Goal: Task Accomplishment & Management: Manage account settings

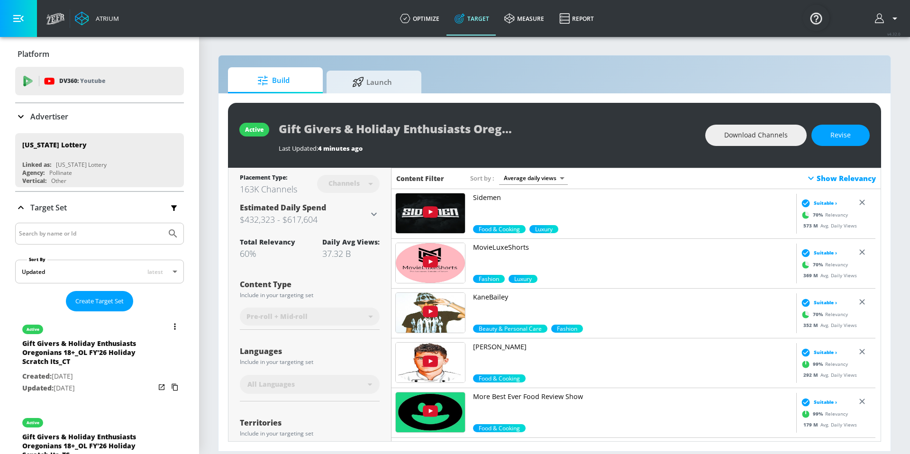
scroll to position [77, 0]
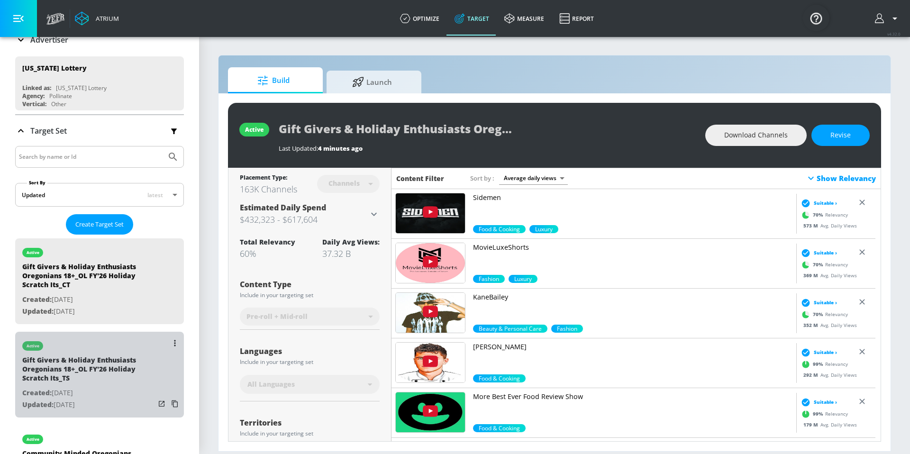
click at [119, 381] on div "Gift Givers & Holiday Enthusiasts Oregonians 18+_OL FY'26 Holiday Scratch Its_TS" at bounding box center [88, 372] width 133 height 32
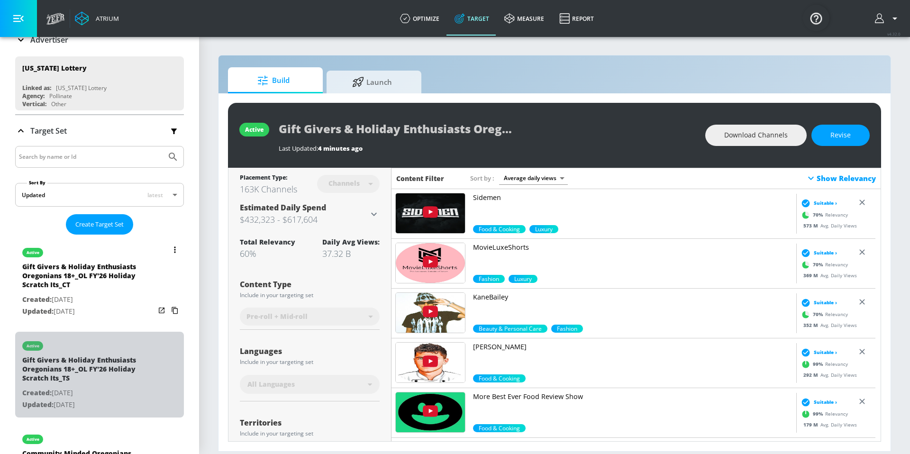
type input "Gift Givers & Holiday Enthusiasts Oregonians 18+_OL FY'26 Holiday Scratch Its_TS"
type input "videos"
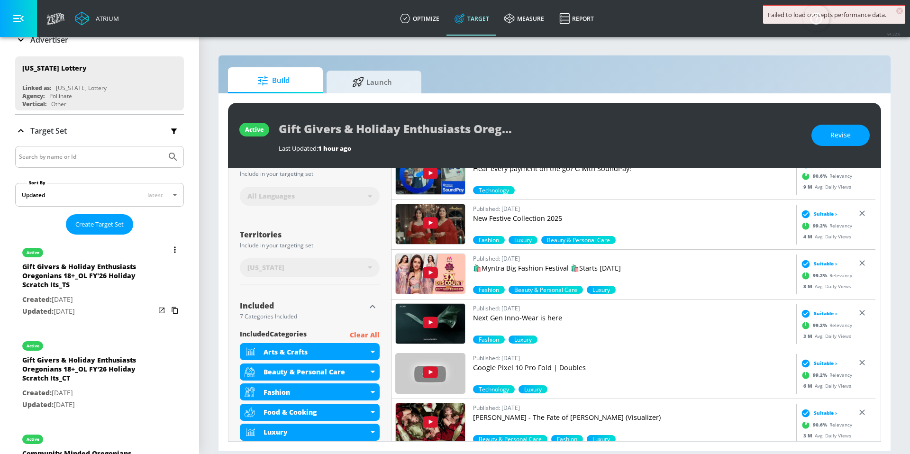
scroll to position [186, 0]
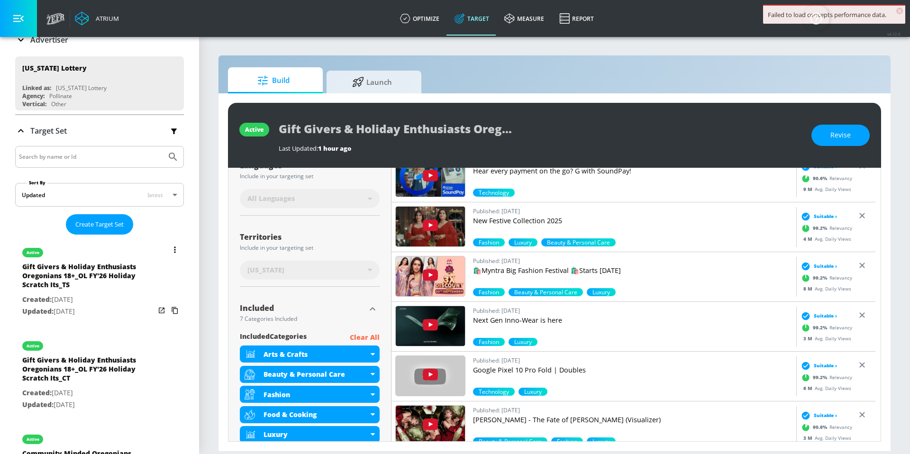
click at [168, 252] on button "list of Target Set" at bounding box center [174, 249] width 13 height 13
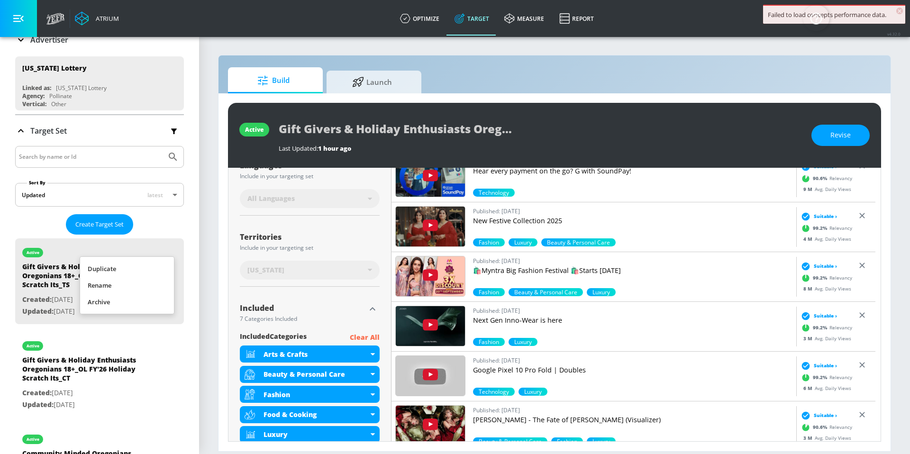
click at [156, 272] on li "Duplicate" at bounding box center [127, 269] width 94 height 17
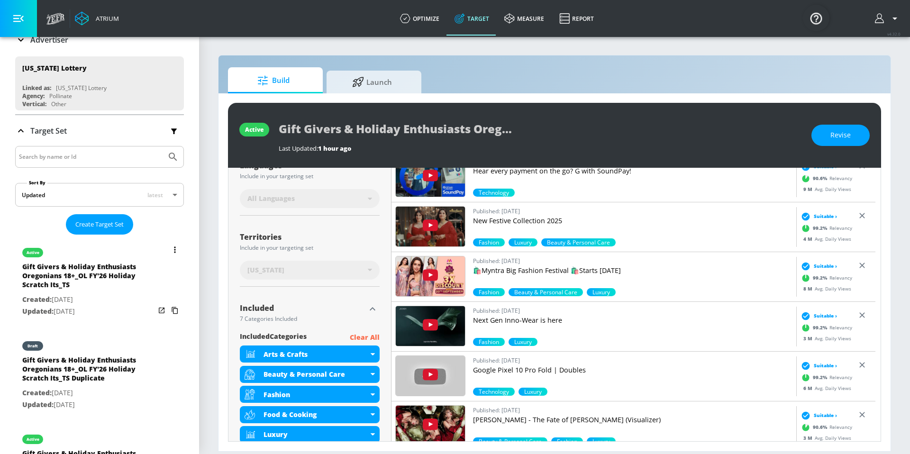
scroll to position [98, 0]
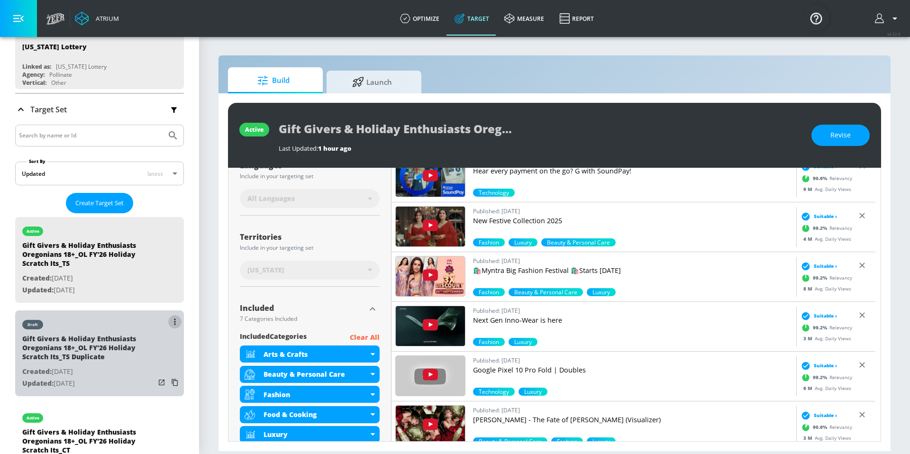
click at [168, 320] on button "list of Target Set" at bounding box center [174, 321] width 13 height 13
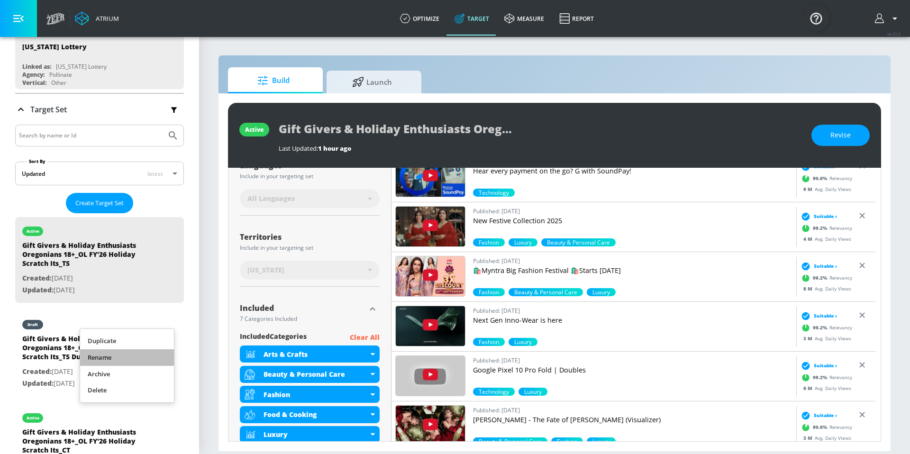
click at [134, 360] on li "Rename" at bounding box center [127, 357] width 94 height 17
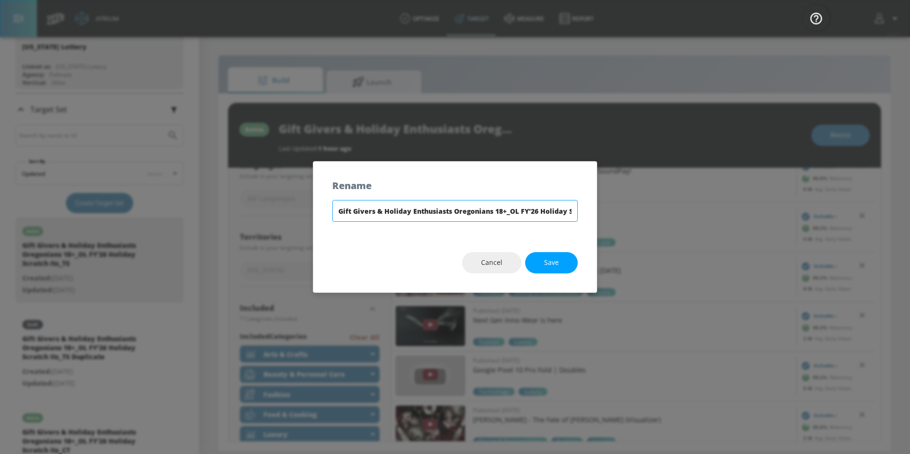
scroll to position [0, 77]
drag, startPoint x: 553, startPoint y: 212, endPoint x: 606, endPoint y: 211, distance: 53.1
click at [606, 211] on div "Rename Gift Givers & Holiday Enthusiasts Oregonians 18+_OL FY'26 Holiday Scratc…" at bounding box center [455, 227] width 910 height 454
click at [575, 212] on input "Gift Givers & Holiday Enthusiasts Oregonians 18+_OL FY'26 Holiday Scratch Its_T…" at bounding box center [455, 211] width 246 height 22
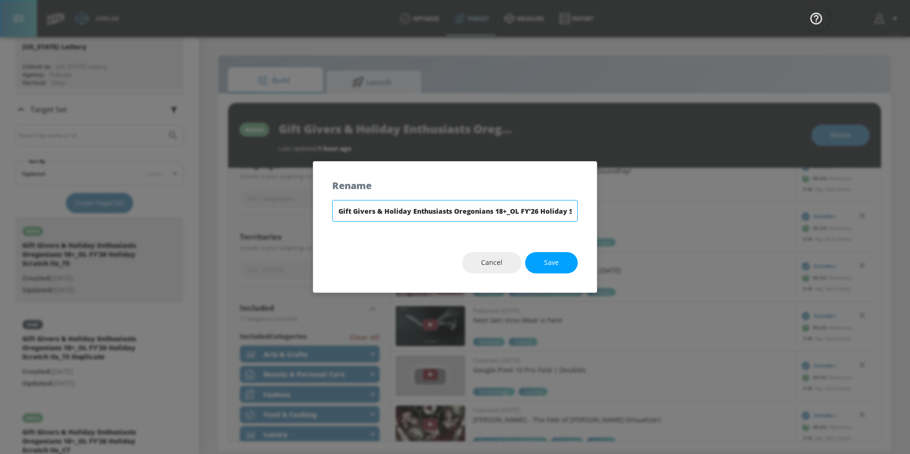
drag, startPoint x: 479, startPoint y: 213, endPoint x: 306, endPoint y: 204, distance: 173.8
click at [306, 204] on div "Rename Gift Givers & Holiday Enthusiasts Oregonians 18+_OL FY'26 Holiday Scratc…" at bounding box center [455, 227] width 910 height 454
click at [340, 214] on input "Gift Givers & Holiday Enthusiasts Oregonians 18+_OL FY'26 Holiday Scratch Its_TS" at bounding box center [455, 211] width 246 height 22
type input "SL Gift Givers & Holiday Enthusiasts Oregonians 18+_OL FY'26 Holiday Scratch It…"
click at [567, 261] on button "Save" at bounding box center [551, 262] width 53 height 21
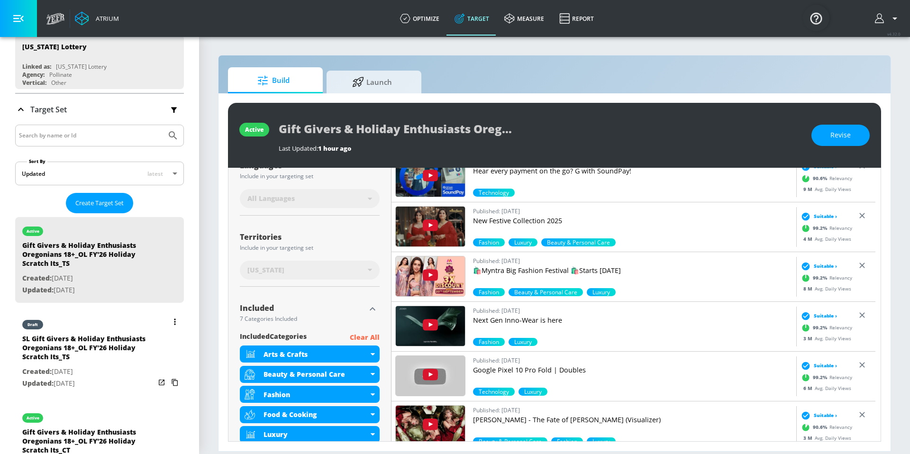
click at [77, 368] on p "Created: [DATE]" at bounding box center [88, 372] width 133 height 12
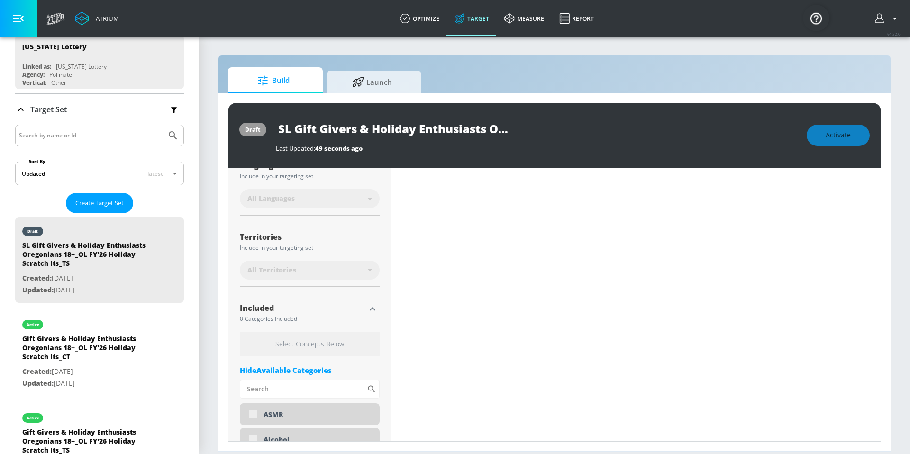
scroll to position [186, 0]
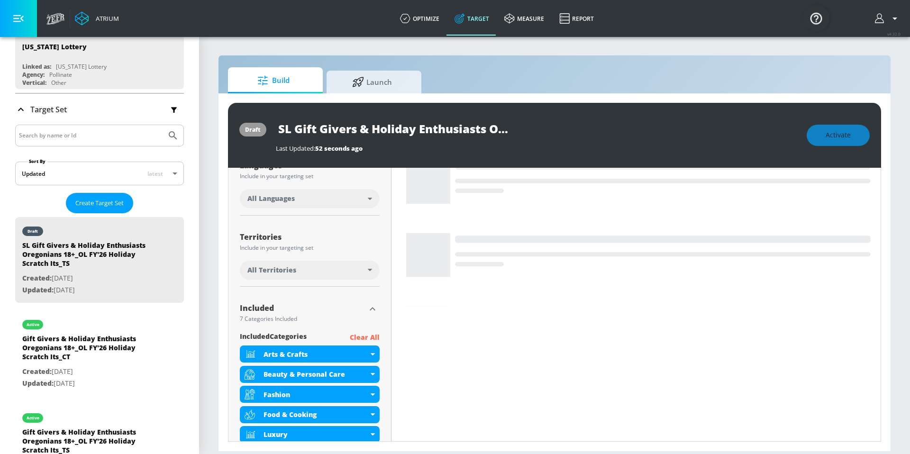
click at [846, 138] on div "Activate" at bounding box center [838, 135] width 63 height 21
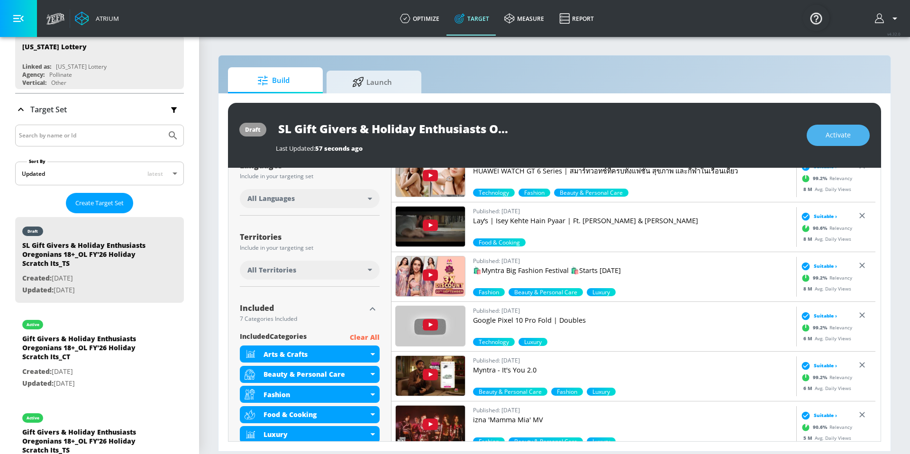
click at [843, 138] on span "Activate" at bounding box center [838, 135] width 25 height 12
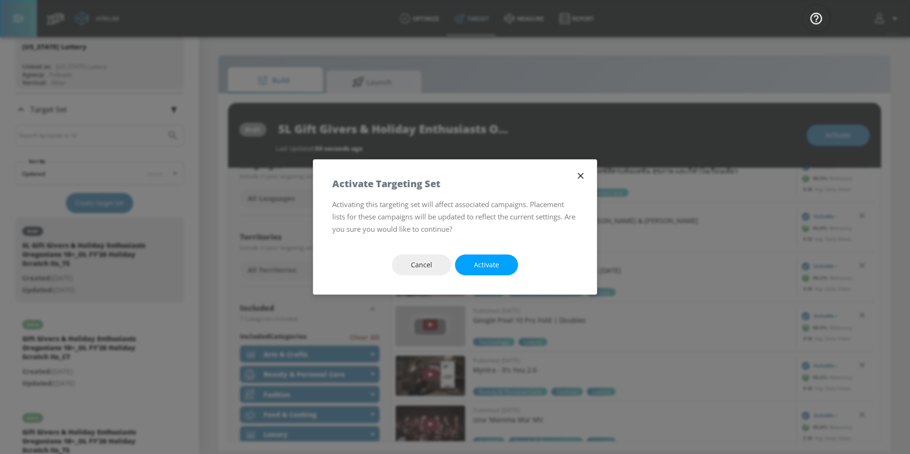
drag, startPoint x: 489, startPoint y: 265, endPoint x: 459, endPoint y: 9, distance: 258.2
click at [489, 266] on span "Activate" at bounding box center [486, 265] width 25 height 12
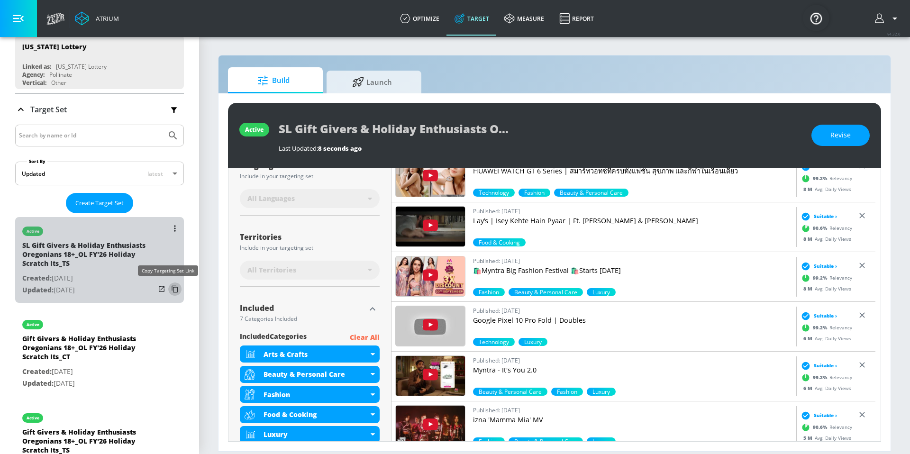
click at [168, 292] on icon "list of Target Set" at bounding box center [174, 289] width 15 height 15
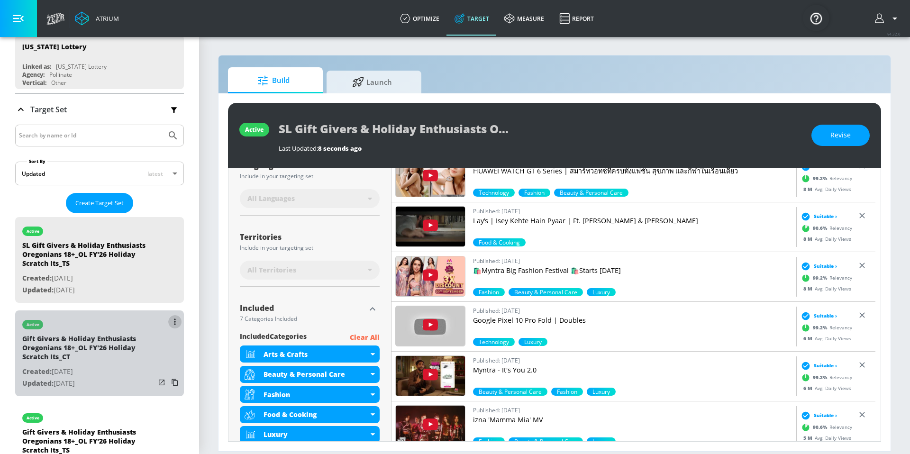
click at [168, 320] on button "list of Target Set" at bounding box center [174, 321] width 13 height 13
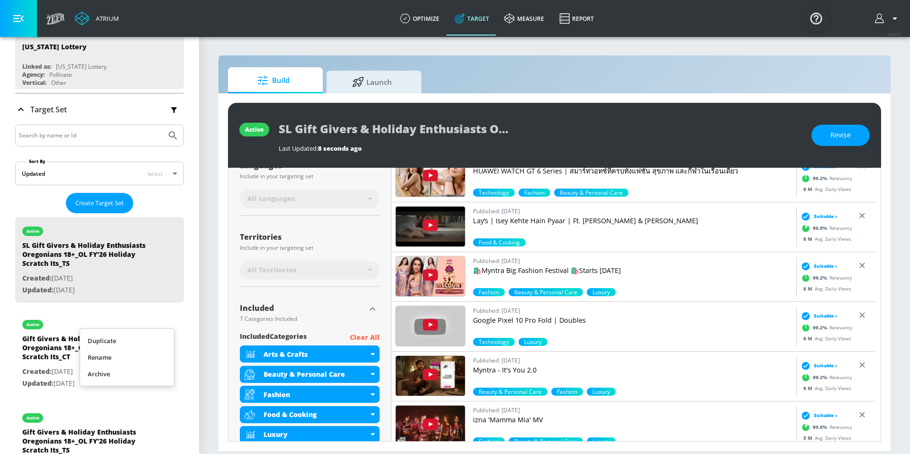
click at [130, 344] on li "Duplicate" at bounding box center [127, 341] width 94 height 17
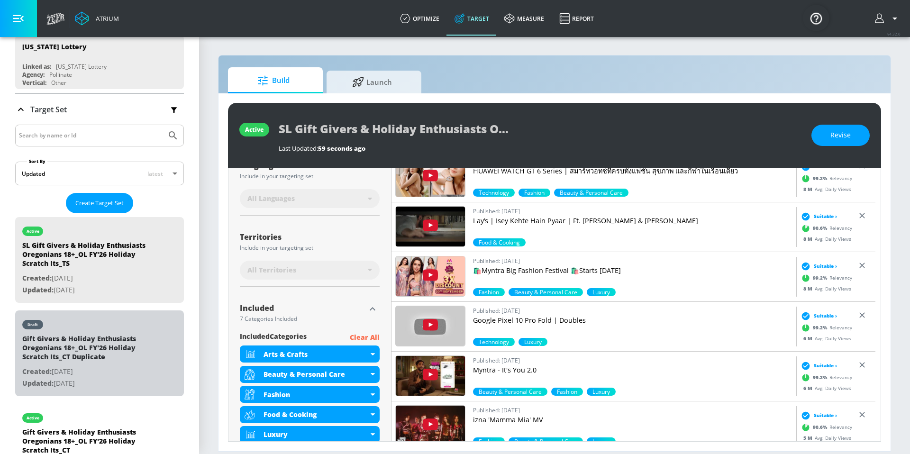
click at [130, 344] on div "Gift Givers & Holiday Enthusiasts Oregonians 18+_OL FY'26 Holiday Scratch Its_C…" at bounding box center [88, 350] width 133 height 32
type input "Gift Givers & Holiday Enthusiasts Oregonians 18+_OL FY'26 Holiday Scratch Its_C…"
type input "channels"
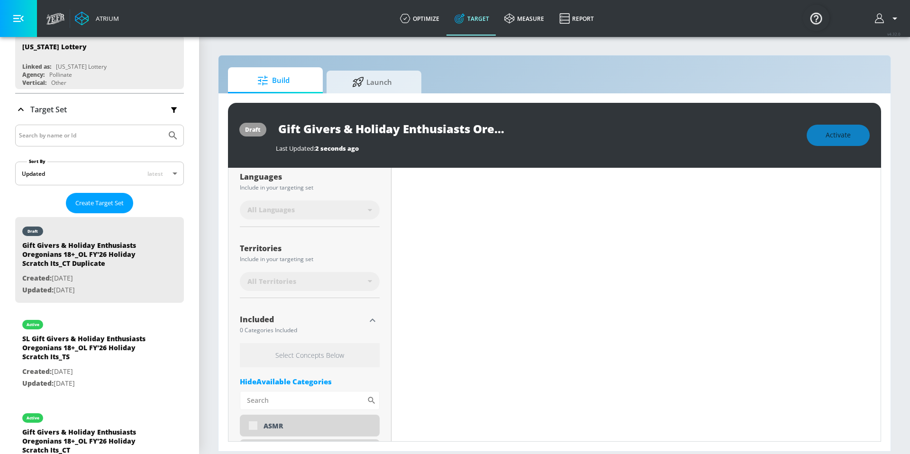
scroll to position [197, 0]
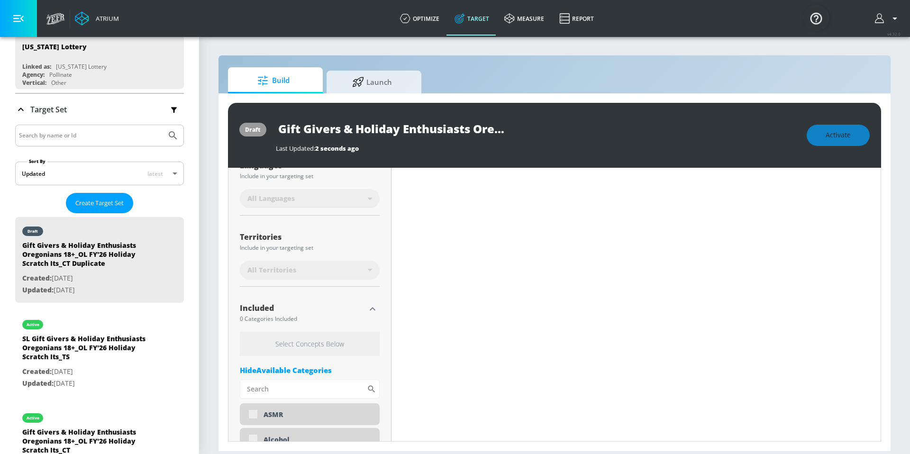
click at [284, 126] on input "Gift Givers & Holiday Enthusiasts Oregonians 18+_OL FY'26 Holiday Scratch Its_C…" at bounding box center [394, 128] width 237 height 21
click at [280, 127] on input "Gift Givers & Holiday Enthusiasts Oregonians 18+_OL FY'26 Holiday Scratch Its_C…" at bounding box center [394, 128] width 237 height 21
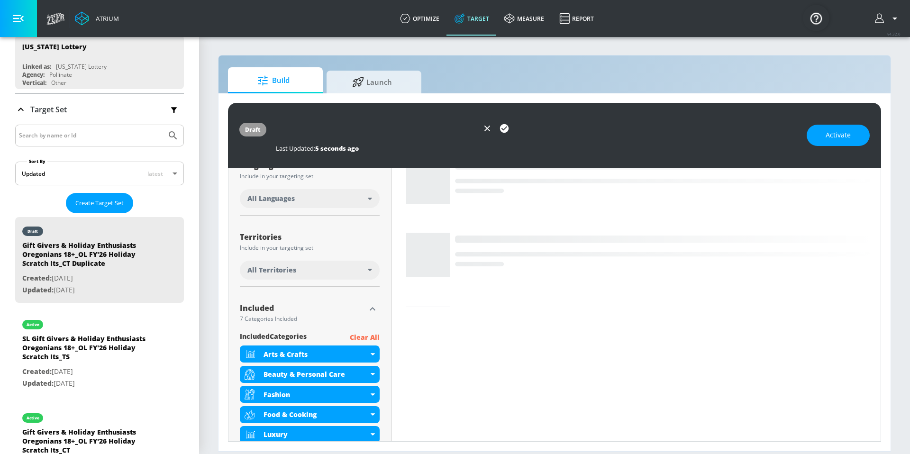
scroll to position [0, 351]
drag, startPoint x: 308, startPoint y: 130, endPoint x: 487, endPoint y: 134, distance: 179.7
click at [487, 134] on div "SL Gift Givers & Holiday Enthusiasts Oregonians 18+_OL FY'26 Holiday Scratch It…" at bounding box center [394, 128] width 237 height 21
click at [476, 128] on input "SL Gift Givers & Holiday Enthusiasts Oregonians 18+_OL FY'26 Holiday Scratch It…" at bounding box center [377, 128] width 203 height 21
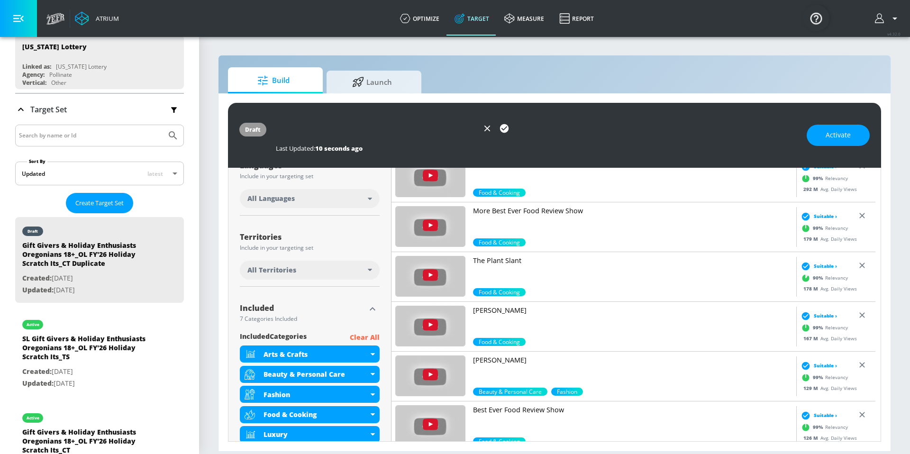
click at [853, 146] on div "draft SL Gift Givers & Holiday Enthusiasts Oregonians 18+_OL FY'26 Holiday Scra…" at bounding box center [554, 135] width 653 height 65
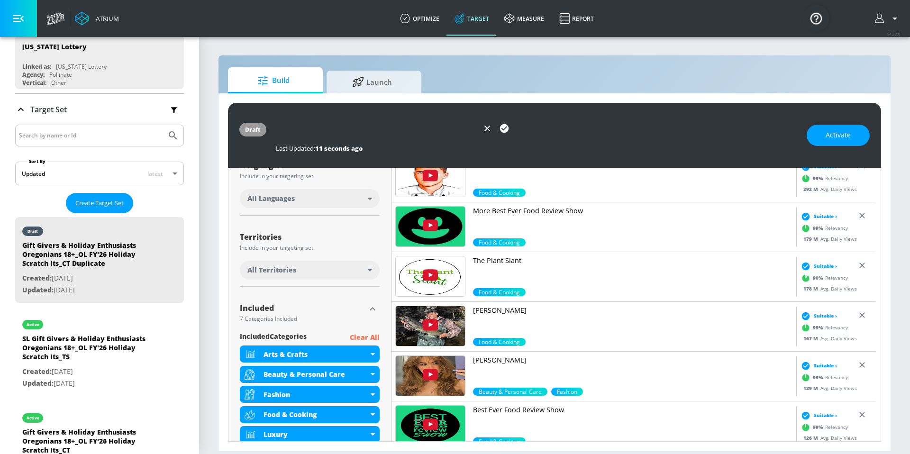
scroll to position [0, 0]
click at [850, 139] on span "Activate" at bounding box center [838, 135] width 25 height 12
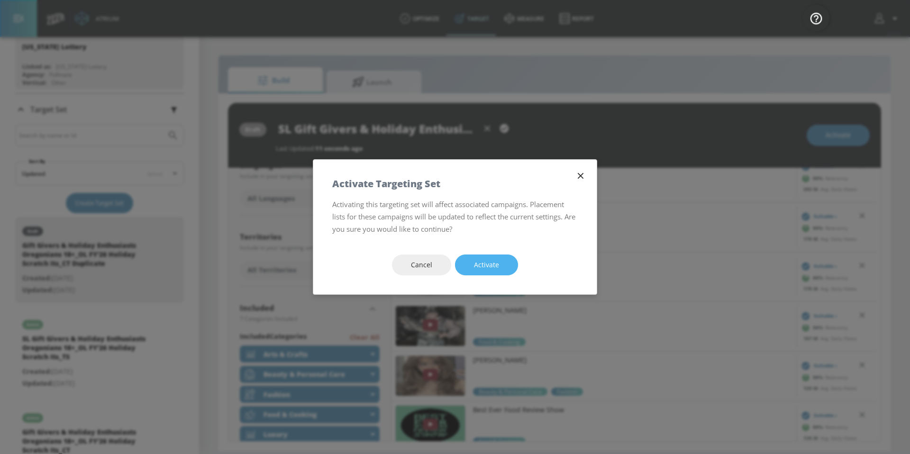
click at [500, 257] on button "Activate" at bounding box center [486, 265] width 63 height 21
type input "Gift Givers & Holiday Enthusiasts Oregonians 18+_OL FY'26 Holiday Scratch Its_C…"
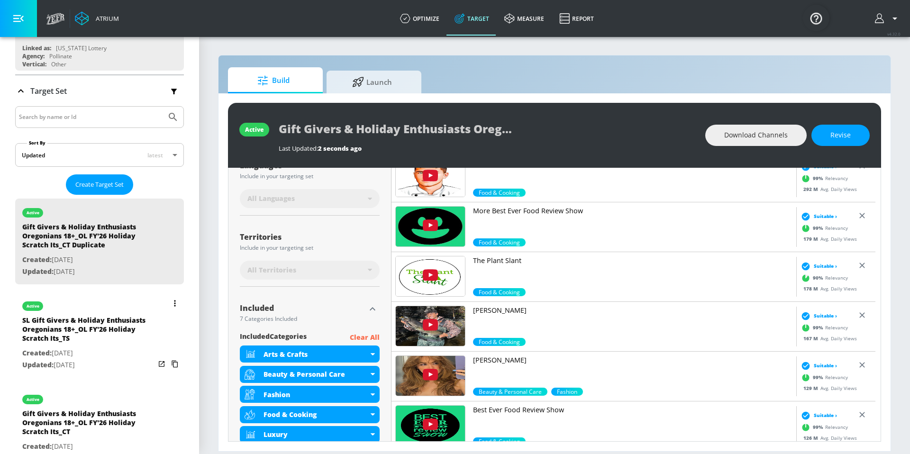
scroll to position [84, 0]
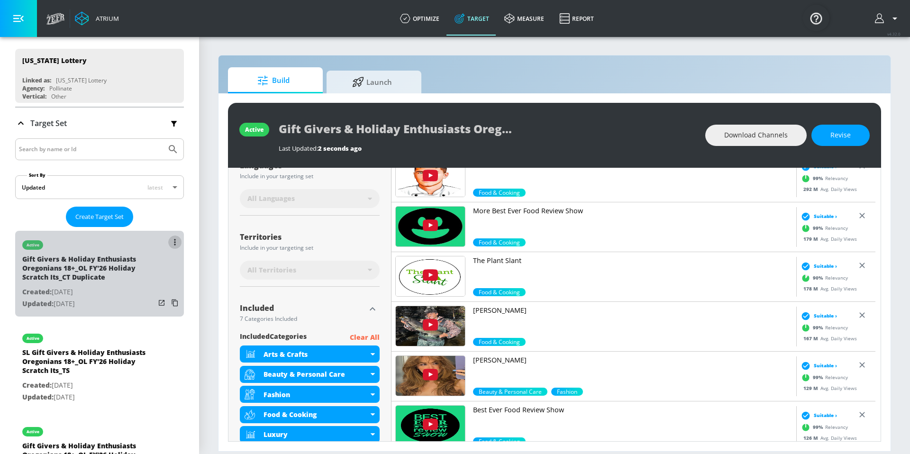
click at [168, 244] on button "list of Target Set" at bounding box center [174, 242] width 13 height 13
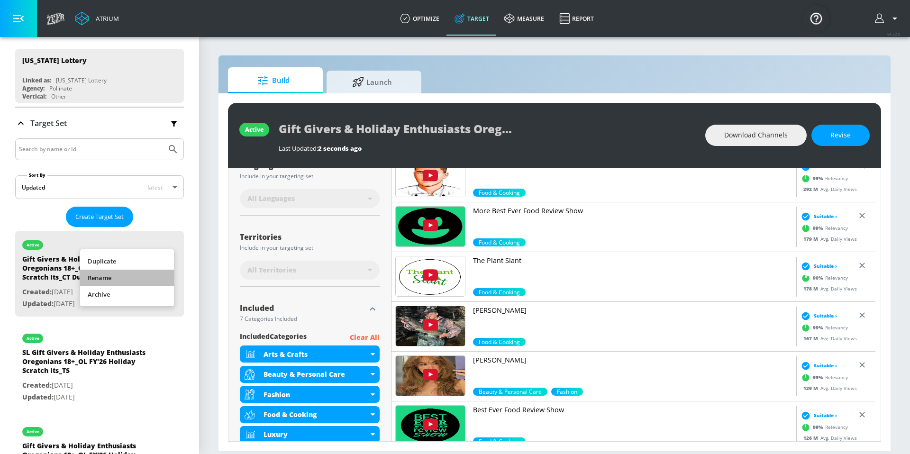
click at [144, 273] on li "Rename" at bounding box center [127, 278] width 94 height 17
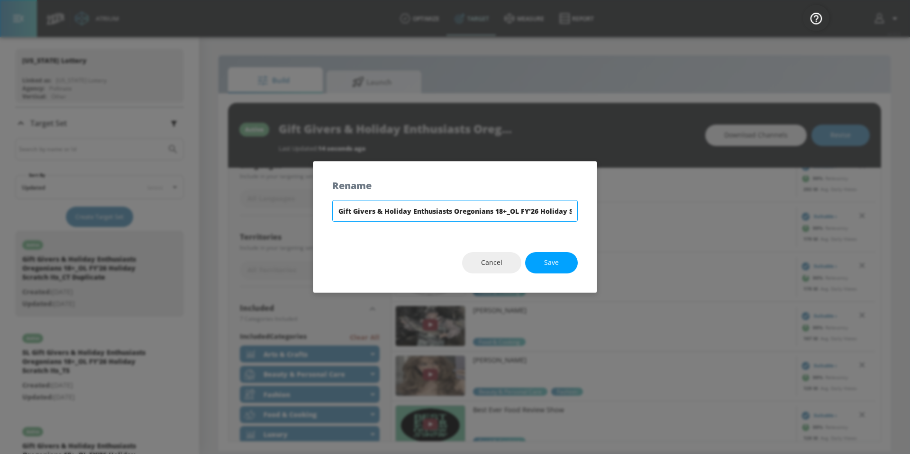
click at [340, 213] on input "Gift Givers & Holiday Enthusiasts Oregonians 18+_OL FY'26 Holiday Scratch Its_C…" at bounding box center [455, 211] width 246 height 22
drag, startPoint x: 340, startPoint y: 213, endPoint x: 589, endPoint y: 227, distance: 249.8
click at [589, 227] on div "SL Gift Givers & Holiday Enthusiasts Oregonians 18+_OL FY'26 Holiday Scratch It…" at bounding box center [455, 216] width 284 height 33
click at [574, 209] on input "SL Gift Givers & Holiday Enthusiasts Oregonians 18+_OL FY'26 Holiday Scratch It…" at bounding box center [455, 211] width 246 height 22
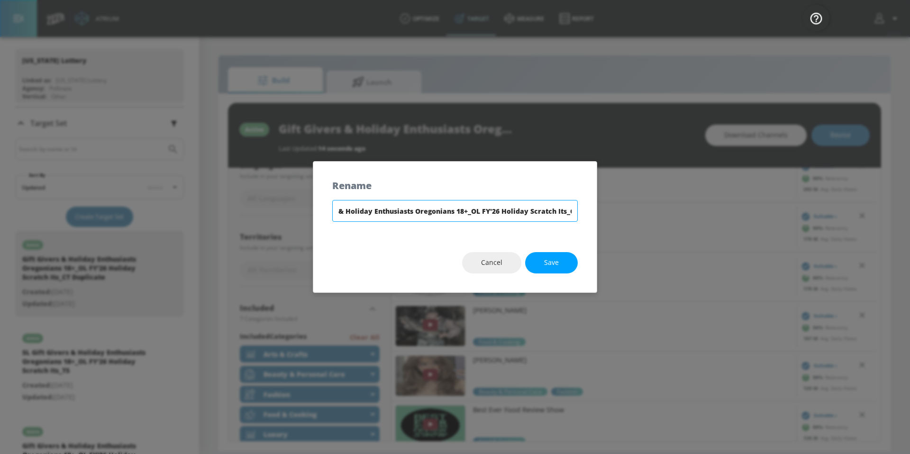
scroll to position [0, 52]
type input "SL Gift Givers & Holiday Enthusiasts Oregonians 18+_OL FY'26 Holiday Scratch It…"
click at [567, 263] on button "Save" at bounding box center [551, 262] width 53 height 21
type input "SL Gift Givers & Holiday Enthusiasts Oregonians 18+_OL FY'26 Holiday Scratch It…"
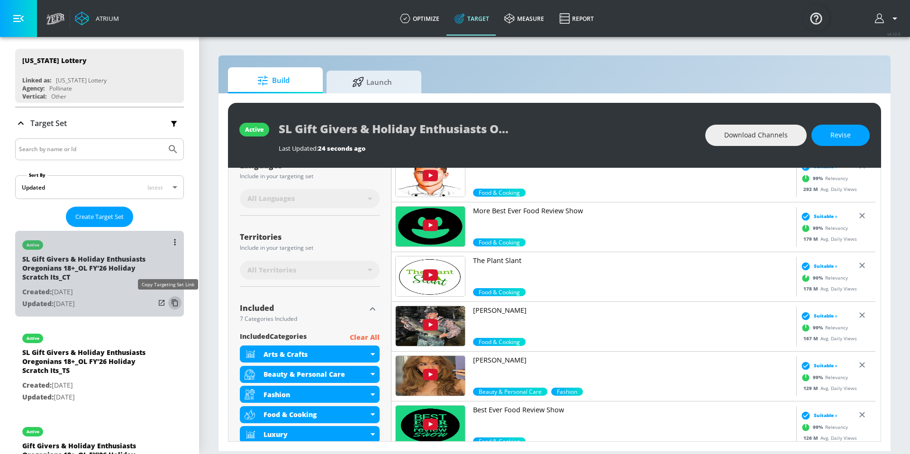
click at [172, 306] on icon "list of Target Set" at bounding box center [175, 303] width 6 height 7
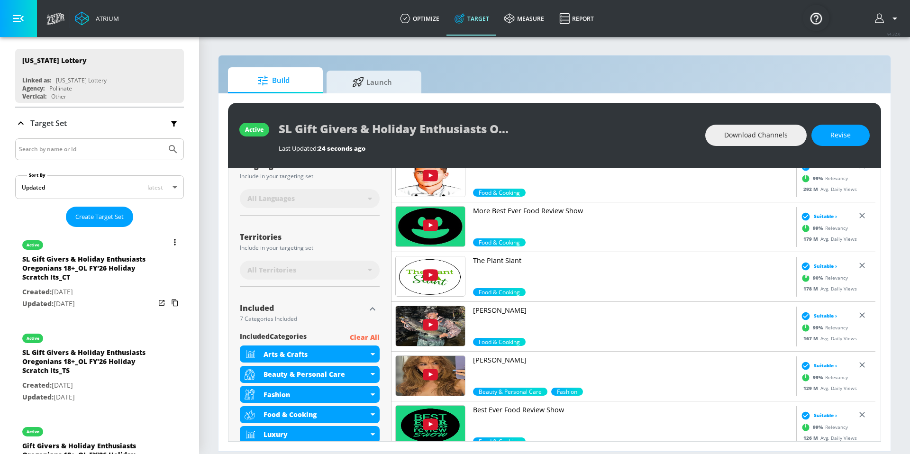
click at [168, 243] on button "list of Target Set" at bounding box center [174, 242] width 13 height 13
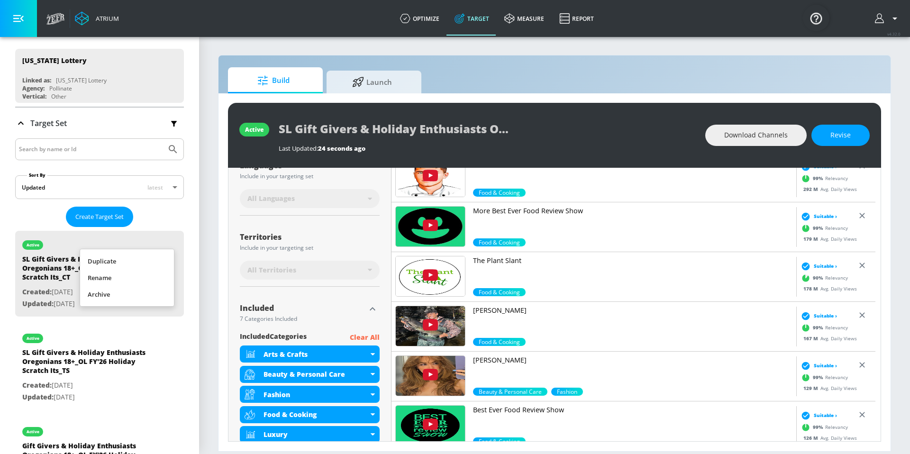
click at [155, 273] on li "Rename" at bounding box center [127, 278] width 94 height 17
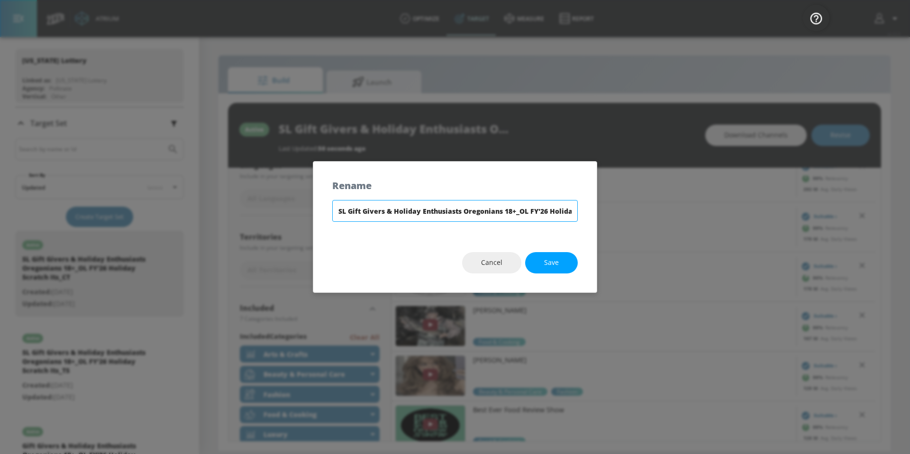
click at [371, 211] on input "SL Gift Givers & Holiday Enthusiasts Oregonians 18+_OL FY'26 Holiday Scratch It…" at bounding box center [455, 211] width 246 height 22
click at [546, 260] on span "Save" at bounding box center [551, 263] width 15 height 12
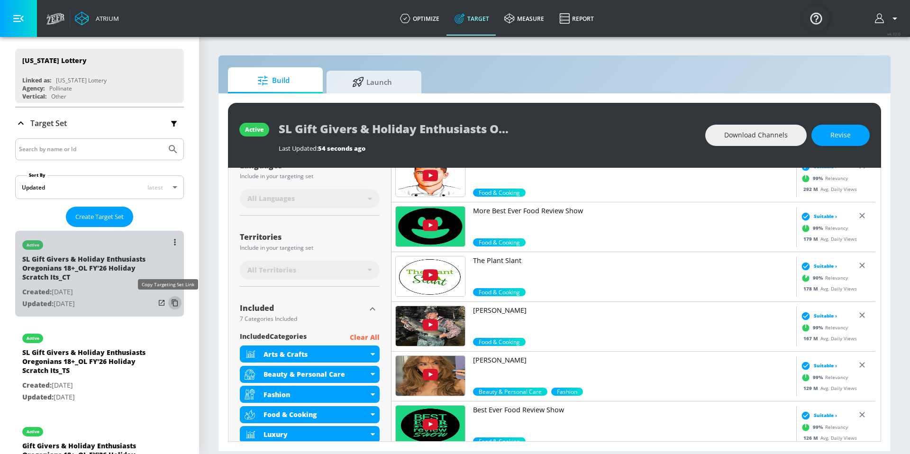
click at [167, 304] on icon "list of Target Set" at bounding box center [174, 302] width 15 height 15
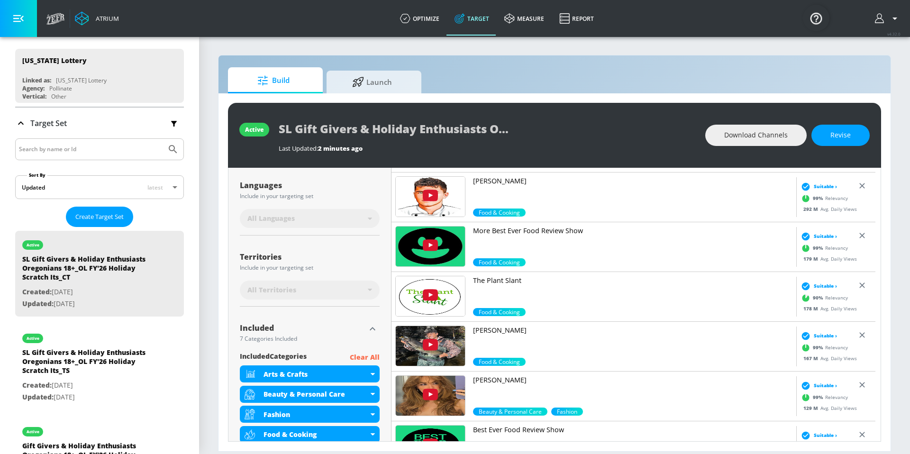
scroll to position [130, 0]
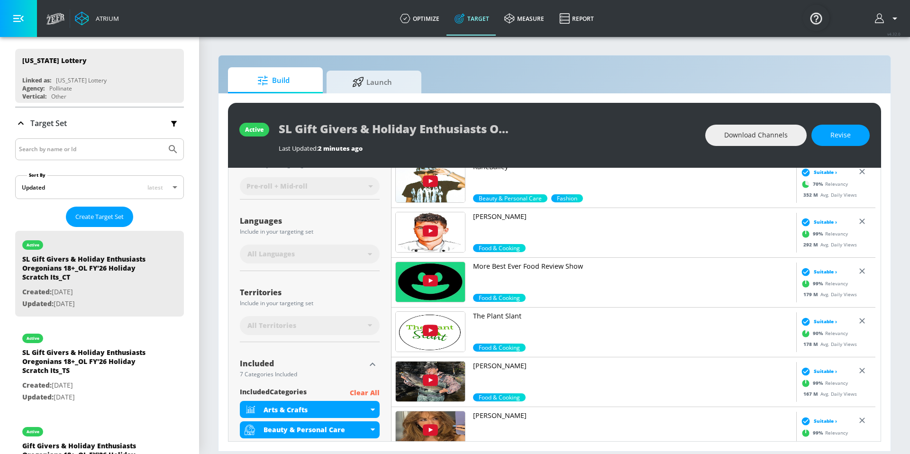
click at [362, 236] on div "Languages Include in your targeting set" at bounding box center [310, 226] width 140 height 22
click at [364, 257] on div "All Languages" at bounding box center [308, 253] width 120 height 9
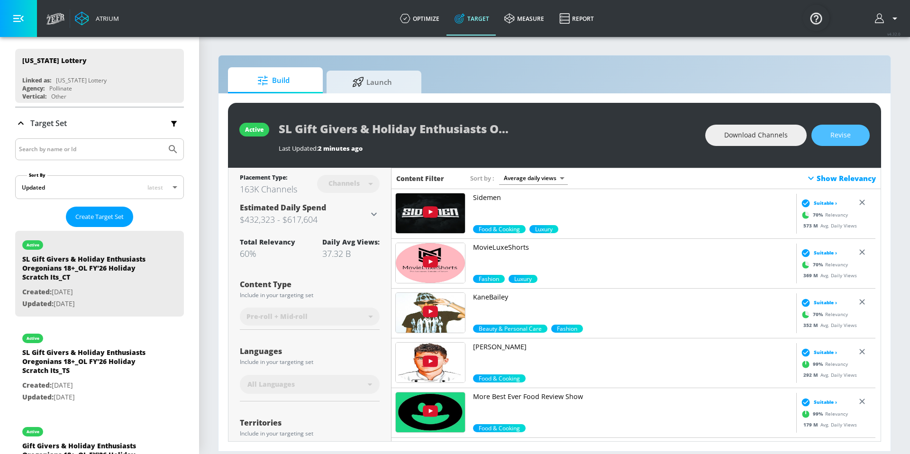
drag, startPoint x: 860, startPoint y: 136, endPoint x: 690, endPoint y: 184, distance: 177.1
click at [860, 136] on button "Revise" at bounding box center [841, 135] width 58 height 21
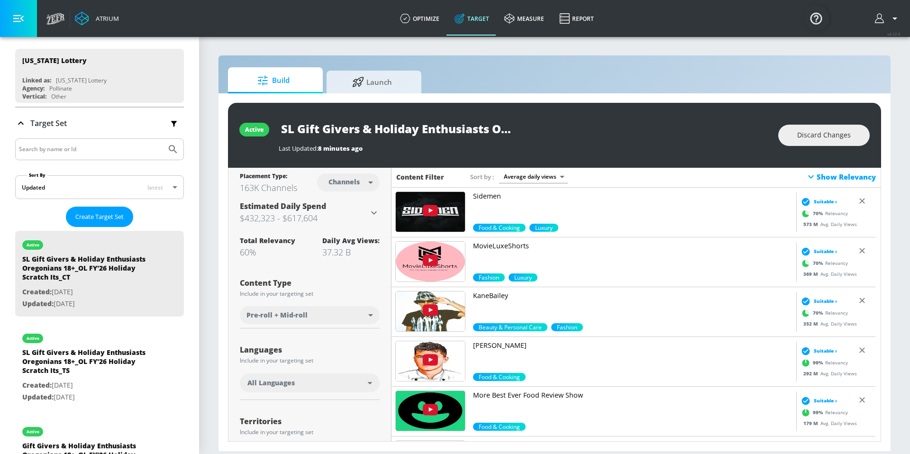
scroll to position [2, 0]
click at [367, 387] on div "All Languages" at bounding box center [310, 382] width 140 height 19
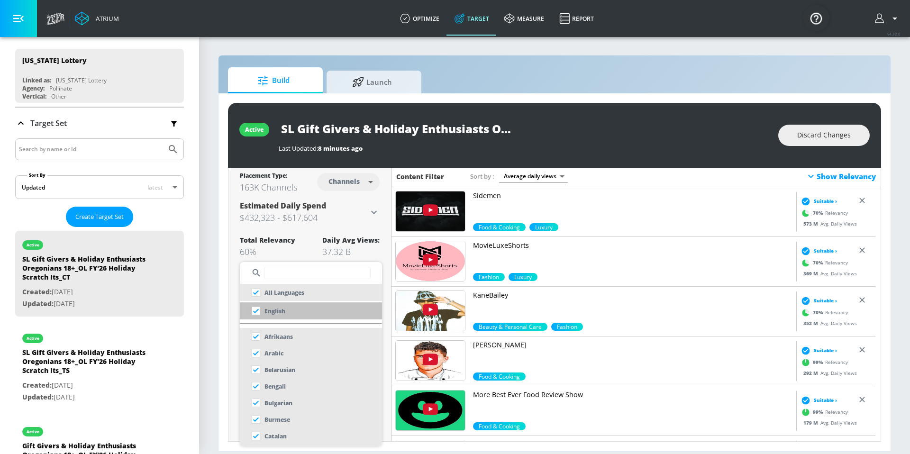
click at [258, 309] on input "checkbox" at bounding box center [256, 311] width 17 height 17
checkbox input "true"
checkbox input "false"
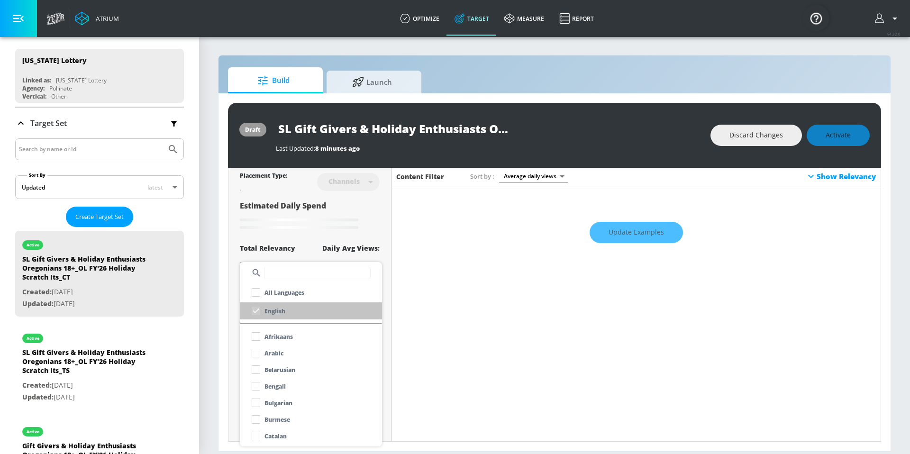
click at [258, 312] on div "English" at bounding box center [267, 311] width 38 height 17
click at [292, 276] on input "text" at bounding box center [317, 273] width 107 height 12
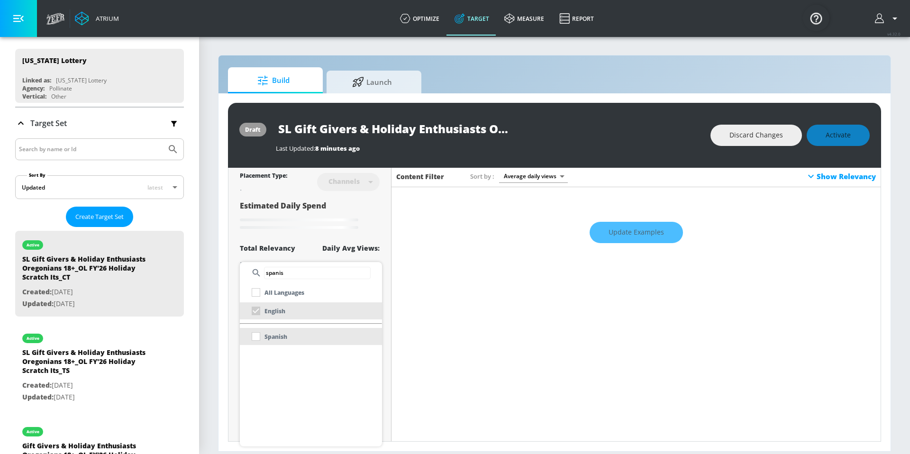
type input "spanis"
click at [257, 339] on div "Spanish" at bounding box center [268, 336] width 40 height 17
click at [257, 336] on div "Spanish" at bounding box center [268, 336] width 40 height 17
type input "Gift Givers & Holiday Enthusiasts Oregonians 18+_OL FY'26 Holiday Scratch Its_C…"
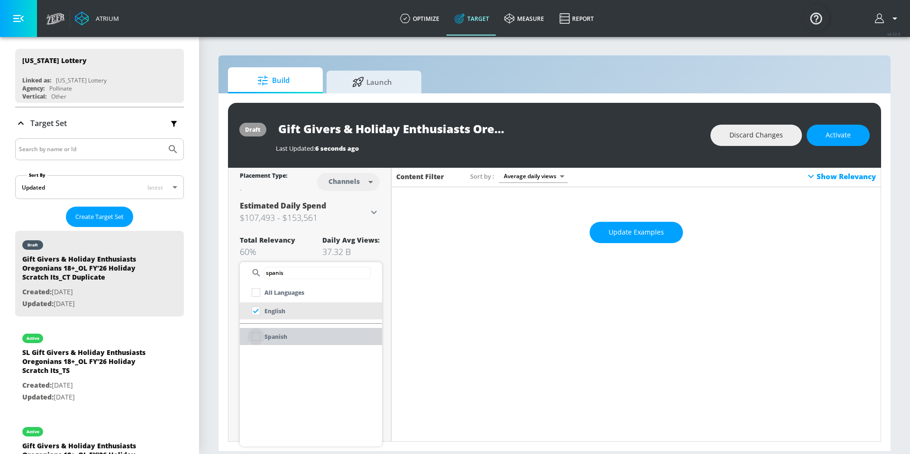
click at [255, 337] on input "checkbox" at bounding box center [256, 336] width 17 height 17
click at [257, 310] on input "checkbox" at bounding box center [256, 311] width 17 height 17
checkbox input "false"
click at [444, 341] on div at bounding box center [455, 227] width 910 height 454
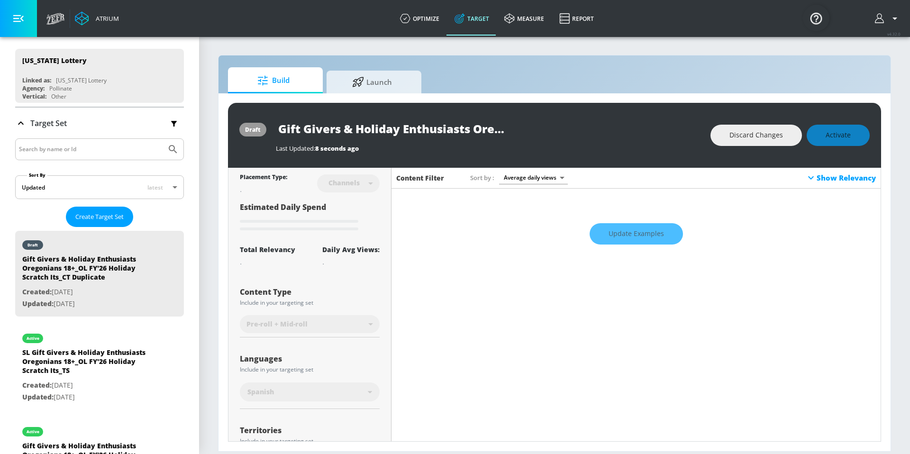
scroll to position [0, 0]
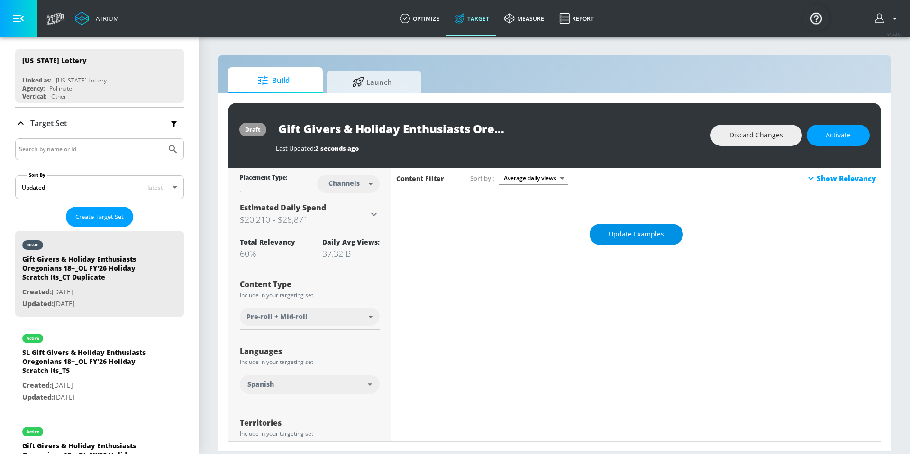
click at [630, 229] on span "Update Examples" at bounding box center [636, 235] width 55 height 12
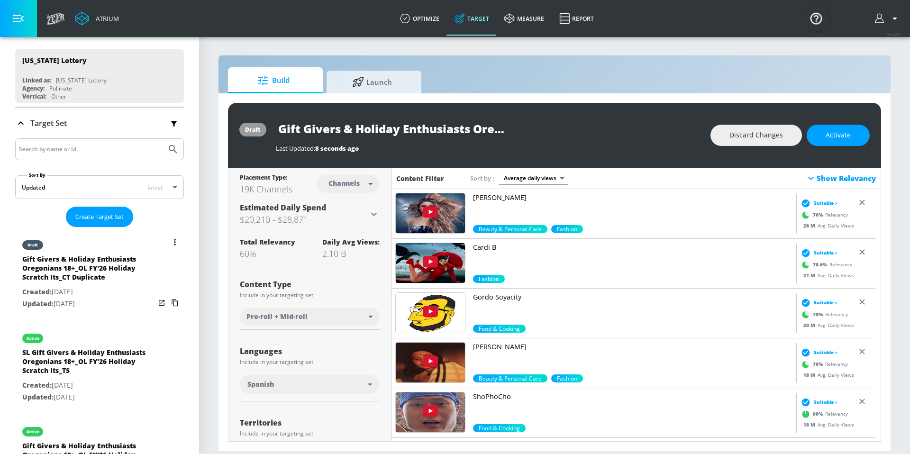
click at [174, 239] on icon "list of Target Set" at bounding box center [174, 242] width 1 height 6
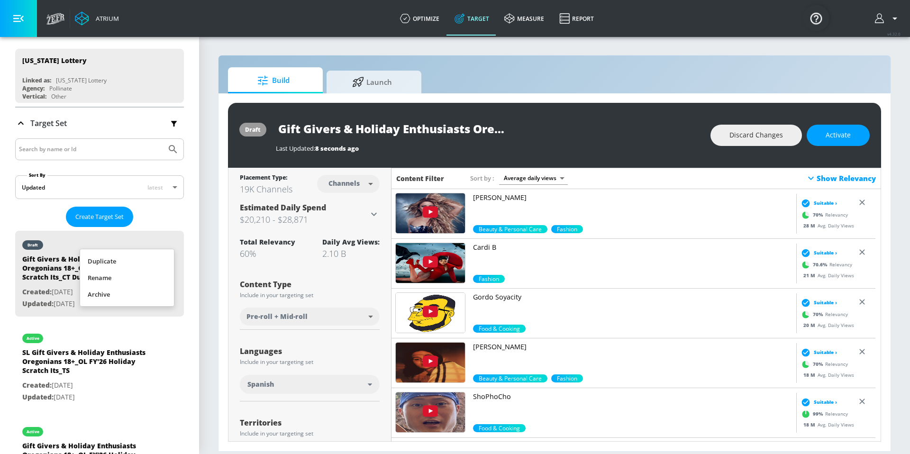
click at [138, 281] on li "Rename" at bounding box center [127, 278] width 94 height 17
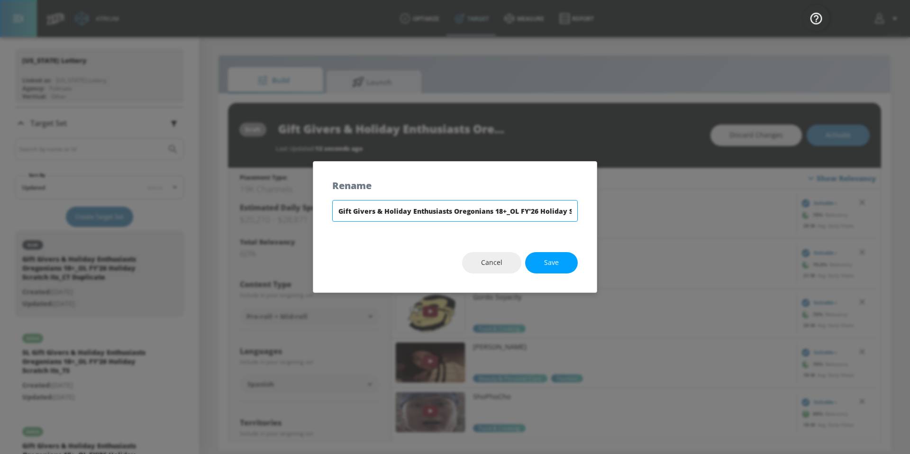
click at [339, 211] on input "Gift Givers & Holiday Enthusiasts Oregonians 18+_OL FY'26 Holiday Scratch Its_C…" at bounding box center [455, 211] width 246 height 22
drag, startPoint x: 363, startPoint y: 213, endPoint x: 580, endPoint y: 212, distance: 216.7
click at [580, 212] on div "SL Gift Givers & Holiday Enthusiasts Oregonians 18+_OL FY'26 Holiday Scratch It…" at bounding box center [455, 216] width 284 height 33
click at [572, 212] on input "SL Gift Givers & Holiday Enthusiasts Oregonians 18+_OL FY'26 Holiday Scratch It…" at bounding box center [455, 211] width 246 height 22
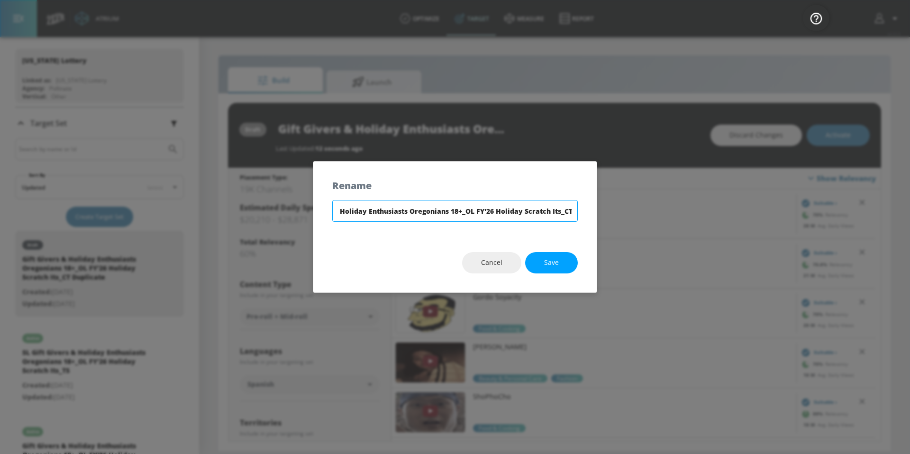
scroll to position [0, 53]
type input "SL Gift Givers & Holiday Enthusiasts Oregonians 18+_OL FY'26 Holiday Scratch It…"
click at [553, 264] on span "Save" at bounding box center [551, 263] width 15 height 12
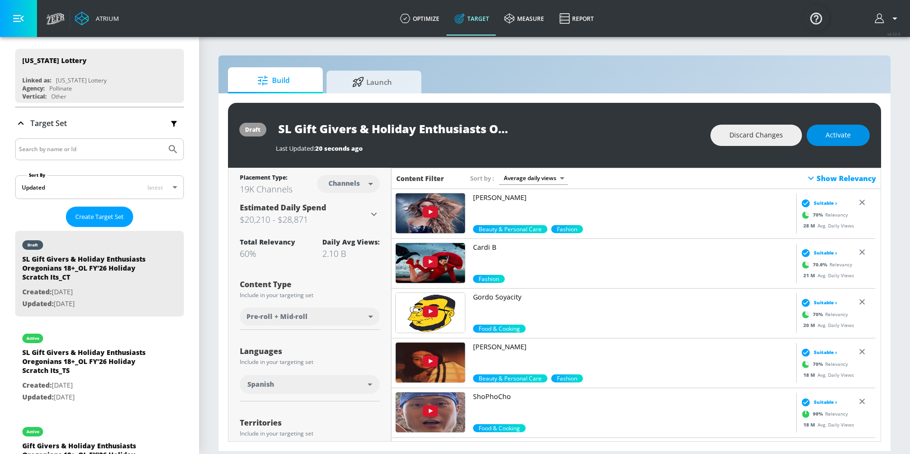
click at [850, 141] on button "Activate" at bounding box center [838, 135] width 63 height 21
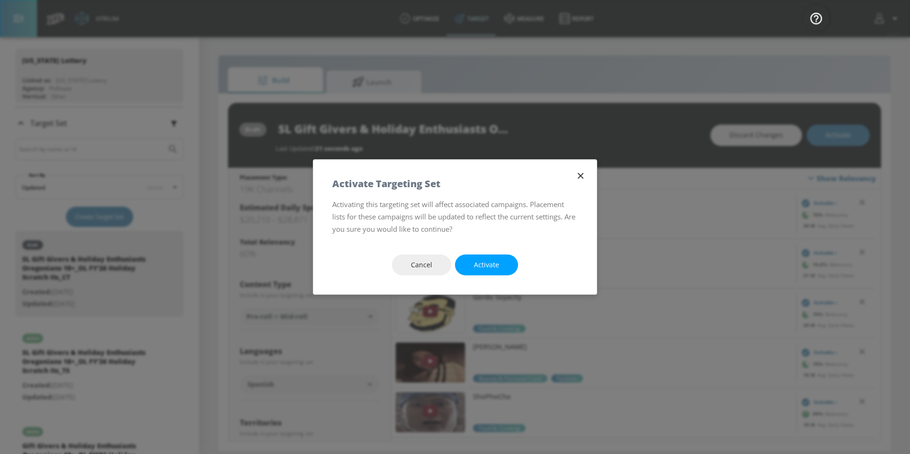
click at [487, 274] on button "Activate" at bounding box center [486, 265] width 63 height 21
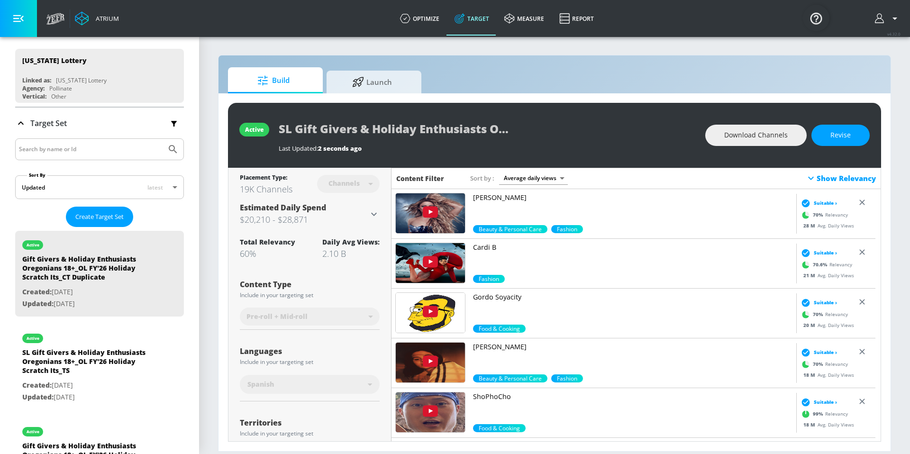
type input "Gift Givers & Holiday Enthusiasts Oregonians 18+_OL FY'26 Holiday Scratch Its_C…"
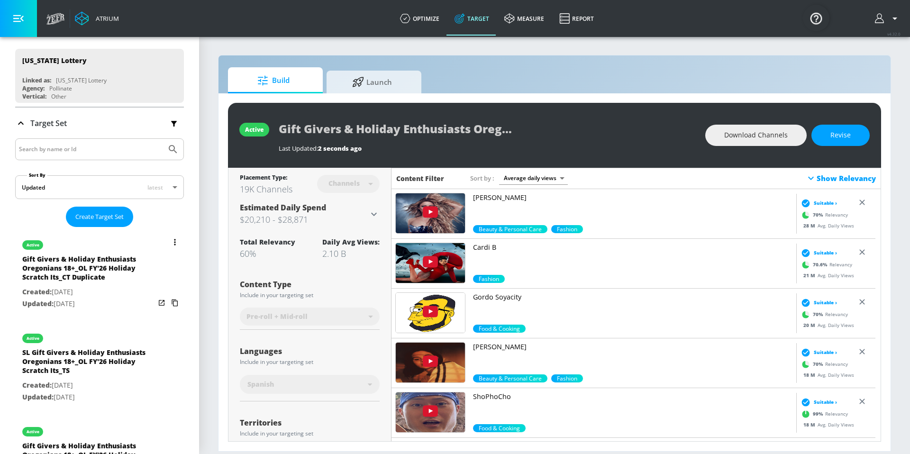
click at [168, 247] on button "list of Target Set" at bounding box center [174, 242] width 13 height 13
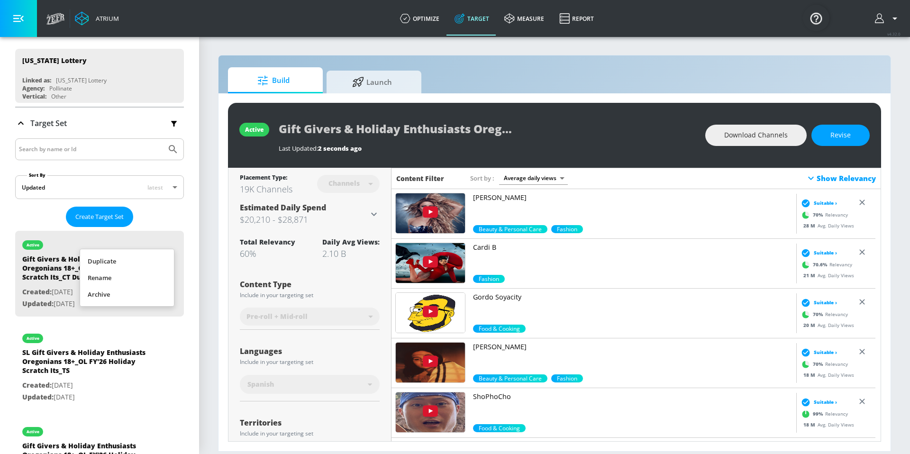
click at [144, 276] on li "Rename" at bounding box center [127, 278] width 94 height 17
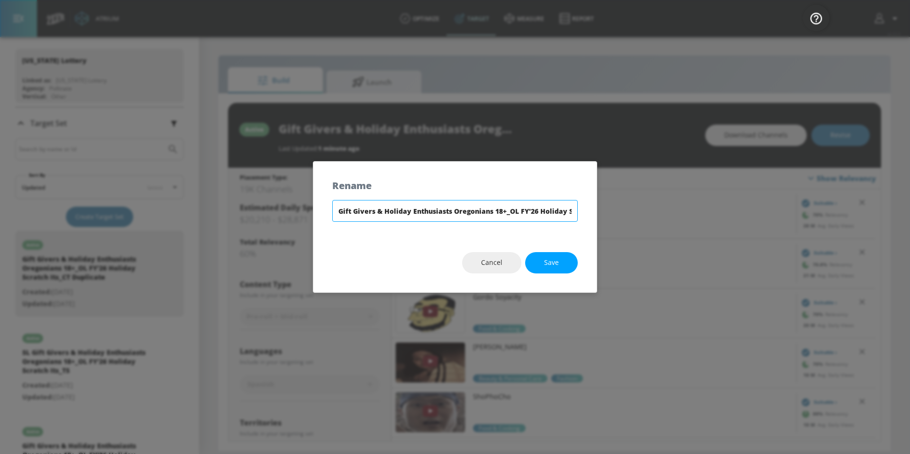
click at [340, 210] on input "Gift Givers & Holiday Enthusiasts Oregonians 18+_OL FY'26 Holiday Scratch Its_C…" at bounding box center [455, 211] width 246 height 22
drag, startPoint x: 424, startPoint y: 215, endPoint x: 638, endPoint y: 218, distance: 214.3
click at [638, 218] on div "Rename SL Gift Givers & Holiday Enthusiasts Oregonians 18+_OL FY'26 Holiday Scr…" at bounding box center [455, 227] width 910 height 454
click at [574, 211] on input "SL Gift Givers & Holiday Enthusiasts Oregonians 18+_OL FY'26 Holiday Scratch It…" at bounding box center [455, 211] width 246 height 22
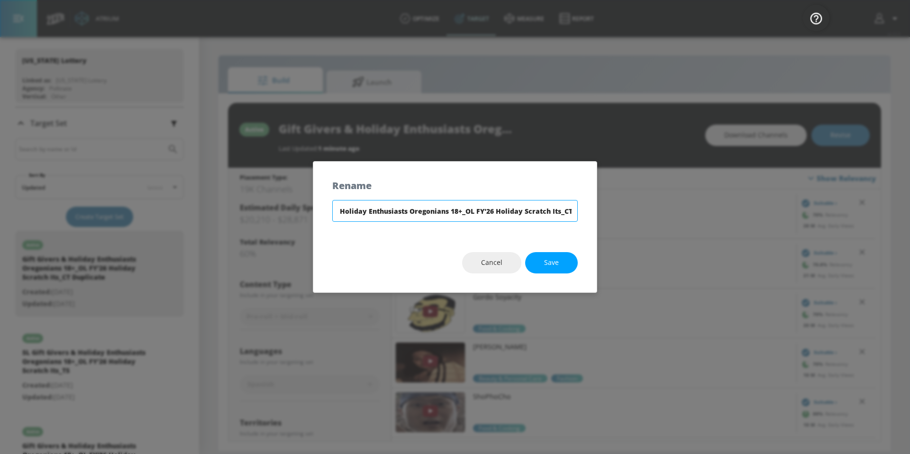
scroll to position [0, 53]
type input "SL Gift Givers & Holiday Enthusiasts Oregonians 18+_OL FY'26 Holiday Scratch It…"
click at [545, 261] on span "Save" at bounding box center [551, 263] width 15 height 12
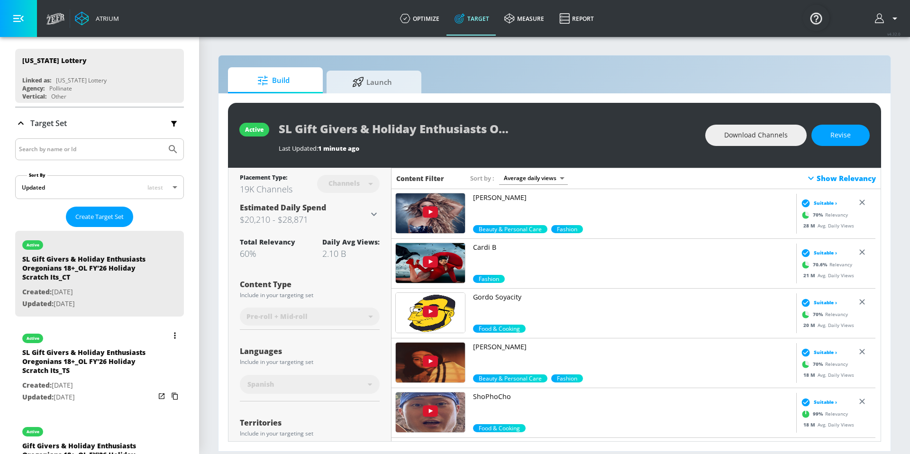
click at [76, 352] on div "SL Gift Givers & Holiday Enthusiasts Oregonians 18+_OL FY'26 Holiday Scratch It…" at bounding box center [88, 364] width 133 height 32
type input "SL Gift Givers & Holiday Enthusiasts Oregonians 18+_OL FY'26 Holiday Scratch It…"
type input "videos"
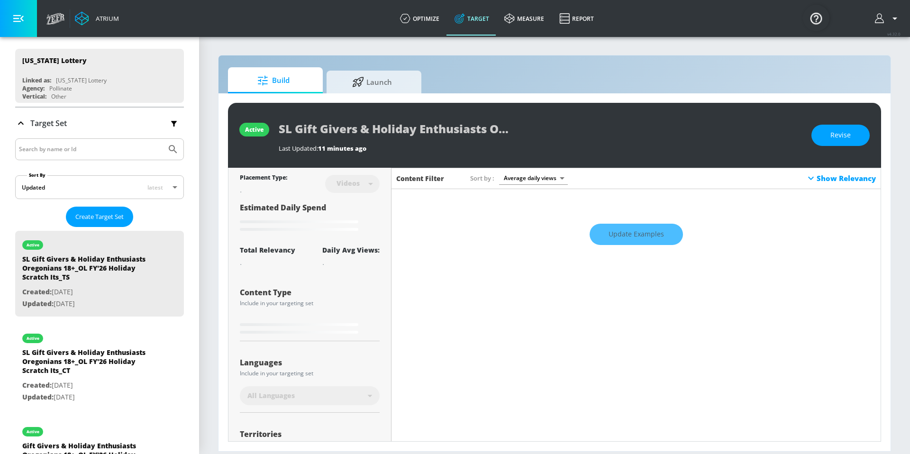
click at [870, 134] on div "active SL Gift Givers & Holiday Enthusiasts Oregonians 18+_OL FY'26 Holiday Scr…" at bounding box center [554, 135] width 653 height 65
click at [851, 134] on button "Revise" at bounding box center [841, 135] width 58 height 21
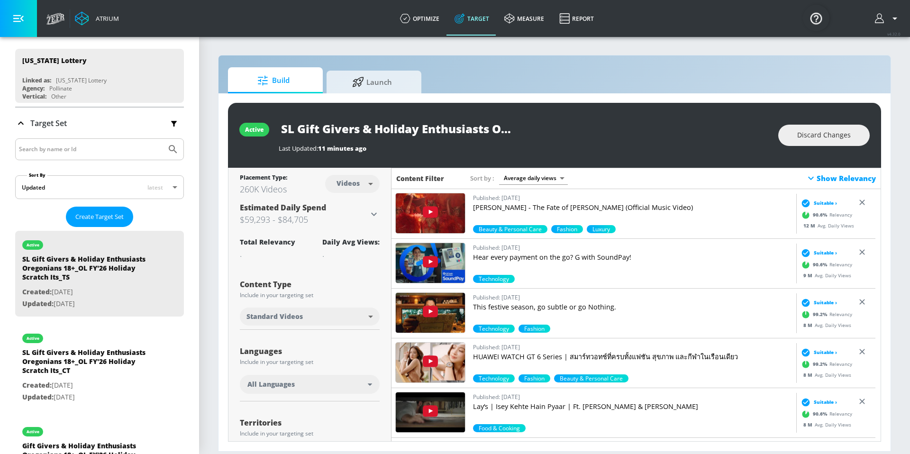
click at [310, 382] on div "All Languages" at bounding box center [308, 384] width 120 height 9
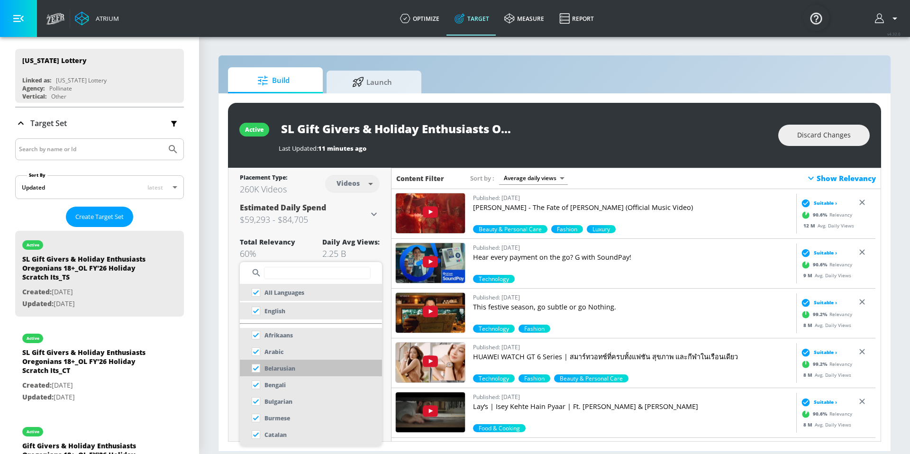
scroll to position [2, 0]
click at [259, 294] on input "checkbox" at bounding box center [256, 292] width 17 height 17
click at [255, 291] on input "checkbox" at bounding box center [256, 292] width 17 height 17
checkbox input "true"
click at [303, 275] on input "text" at bounding box center [317, 273] width 107 height 12
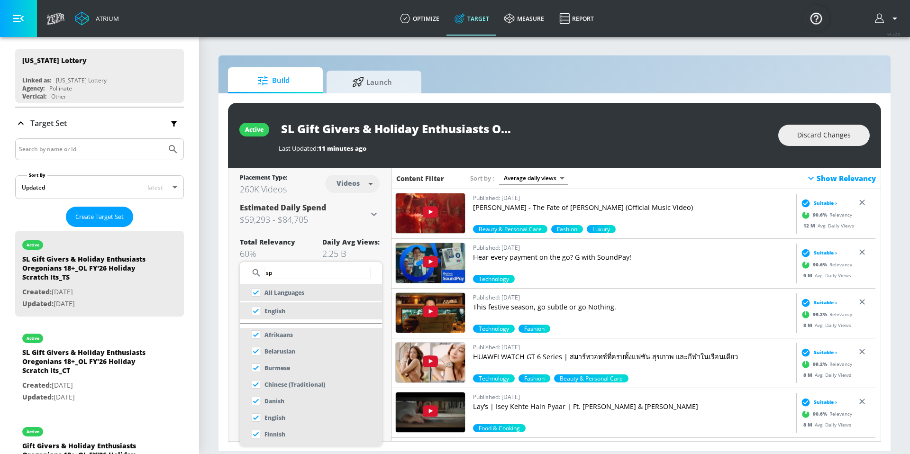
scroll to position [0, 0]
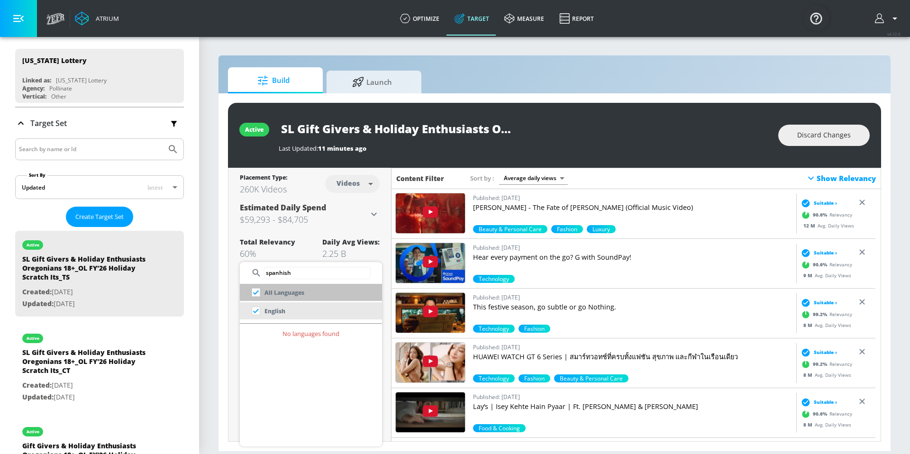
type input "spanhish"
click at [256, 294] on input "checkbox" at bounding box center [256, 292] width 17 height 17
checkbox input "true"
click at [256, 311] on input "checkbox" at bounding box center [256, 311] width 17 height 17
checkbox input "true"
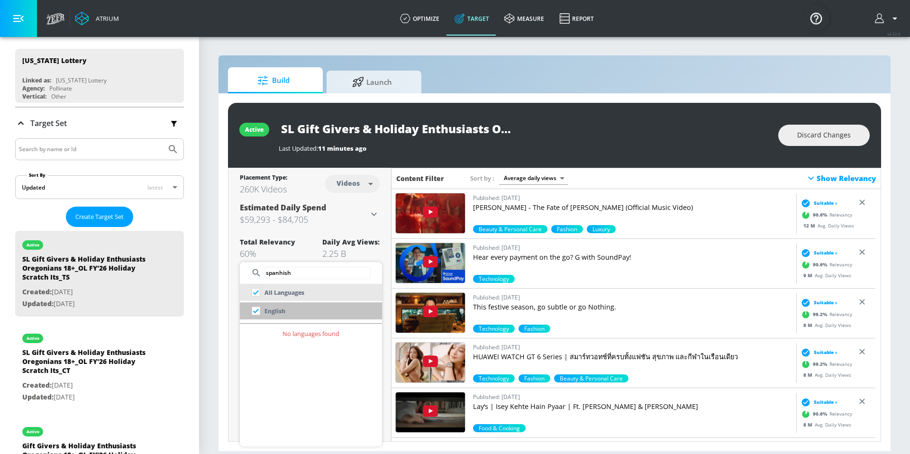
checkbox input "false"
click at [301, 276] on input "spanhish" at bounding box center [317, 273] width 107 height 12
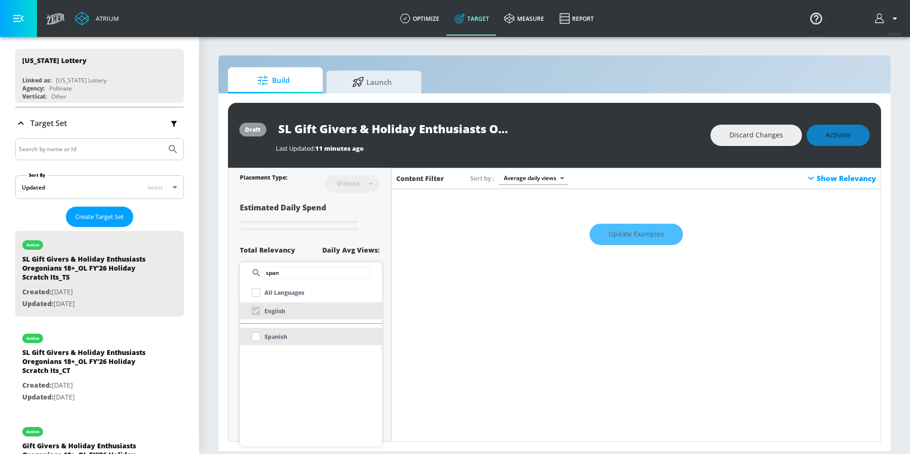
type input "span"
click at [253, 338] on div "Spanish" at bounding box center [268, 336] width 40 height 17
click at [258, 338] on div "Spanish" at bounding box center [268, 336] width 40 height 17
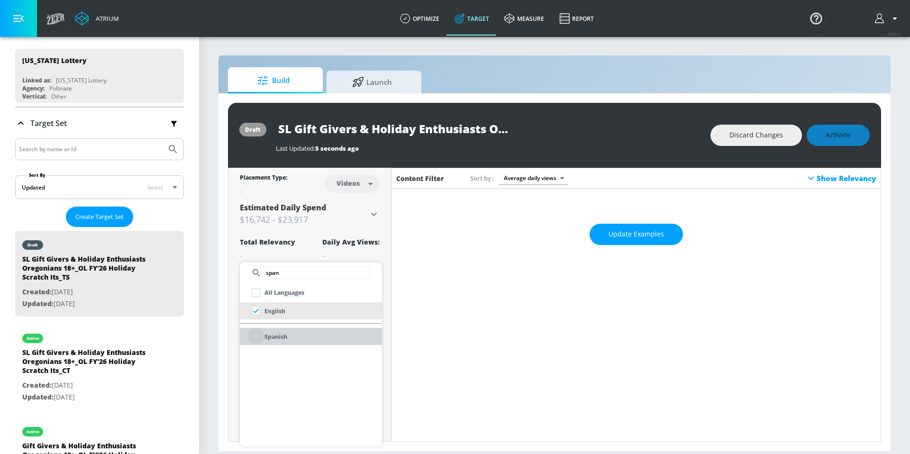
click at [258, 338] on input "checkbox" at bounding box center [256, 336] width 17 height 17
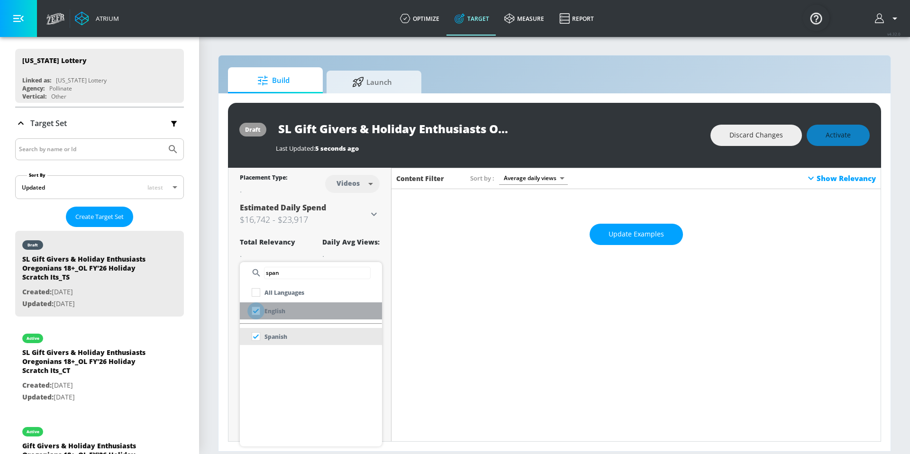
click at [256, 310] on input "checkbox" at bounding box center [256, 311] width 17 height 17
checkbox input "false"
click at [623, 241] on div at bounding box center [455, 227] width 910 height 454
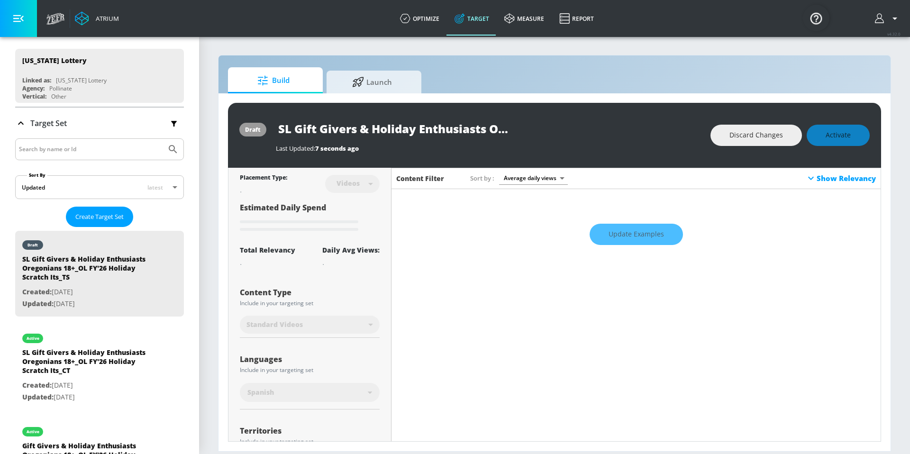
click at [631, 237] on div "Update Examples" at bounding box center [636, 234] width 489 height 33
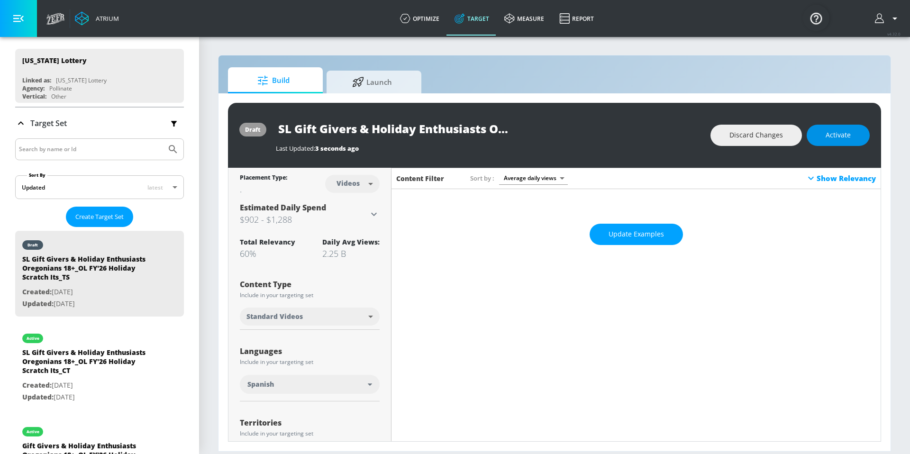
click at [861, 137] on button "Activate" at bounding box center [838, 135] width 63 height 21
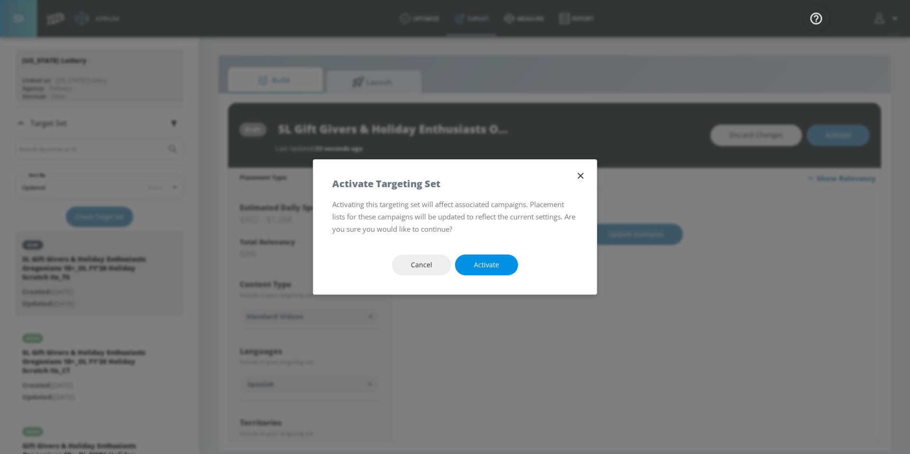
click at [485, 267] on span "Activate" at bounding box center [486, 265] width 25 height 12
